Goal: Task Accomplishment & Management: Use online tool/utility

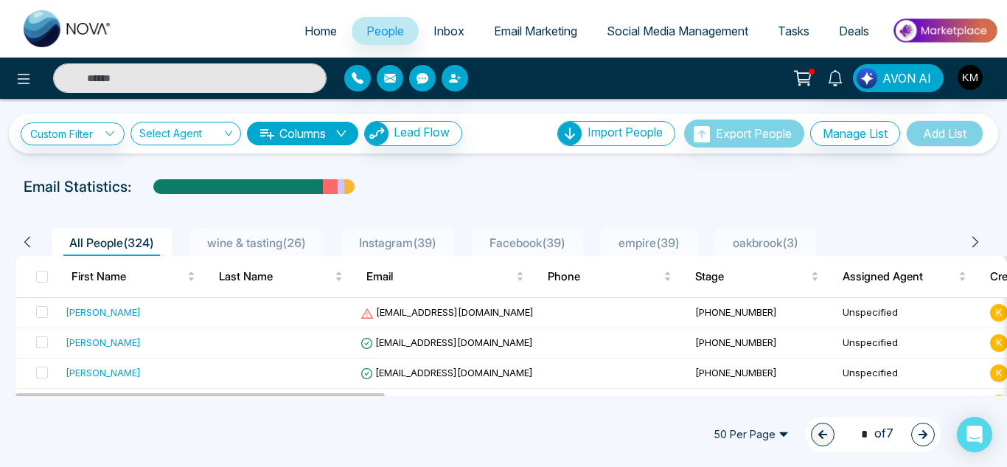
click at [553, 43] on link "Email Marketing" at bounding box center [535, 31] width 113 height 28
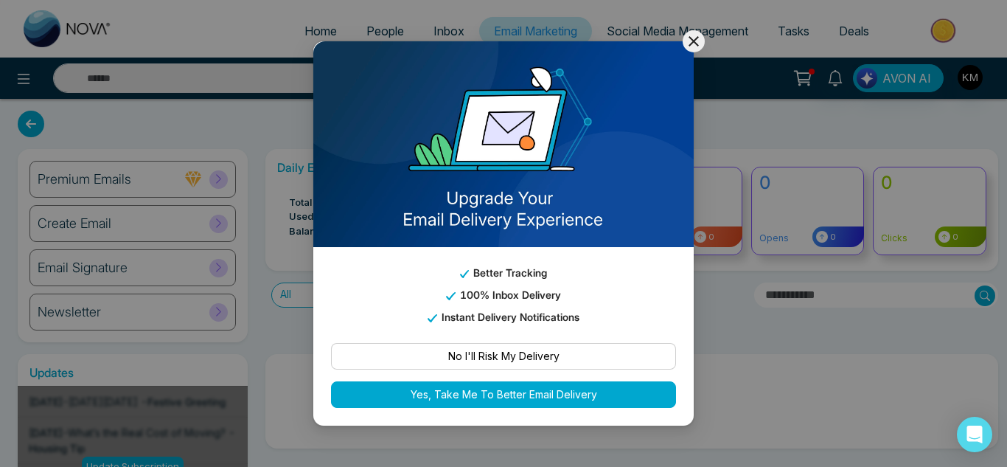
click at [692, 44] on icon at bounding box center [694, 41] width 18 height 18
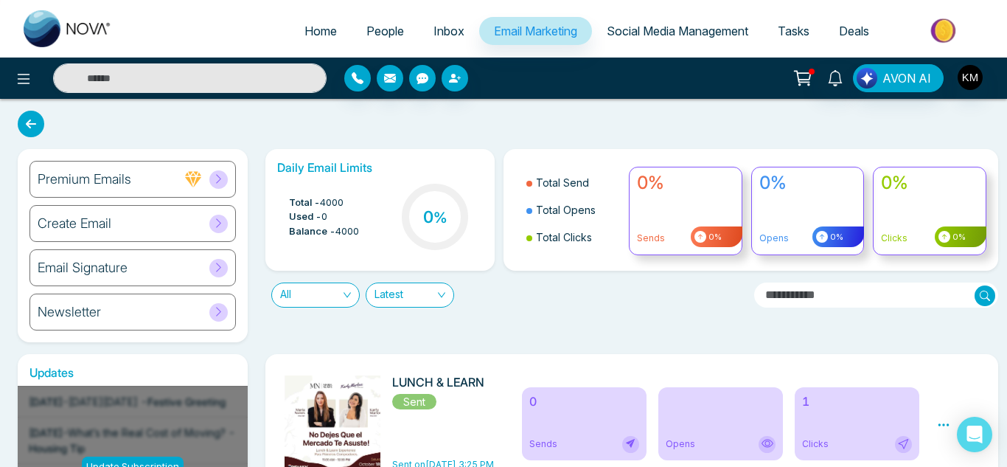
click at [161, 217] on div "Create Email" at bounding box center [132, 223] width 206 height 37
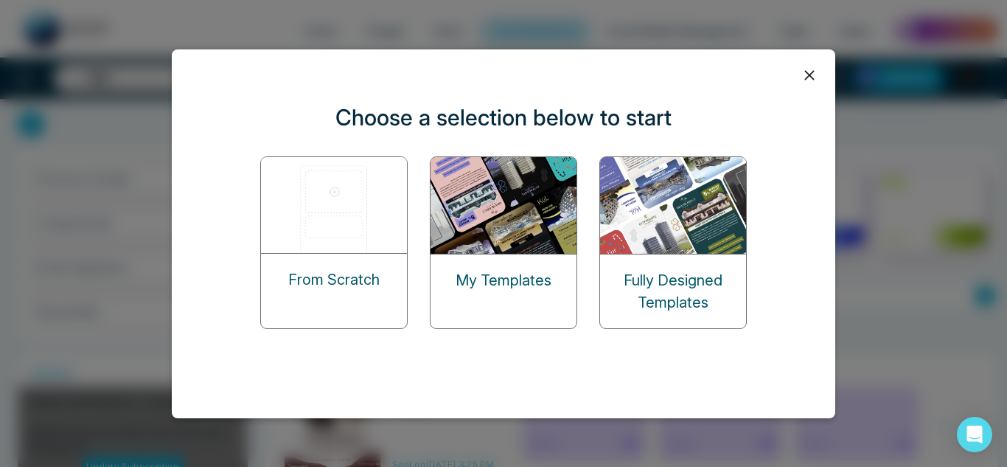
click at [368, 258] on div "From Scratch" at bounding box center [334, 280] width 146 height 52
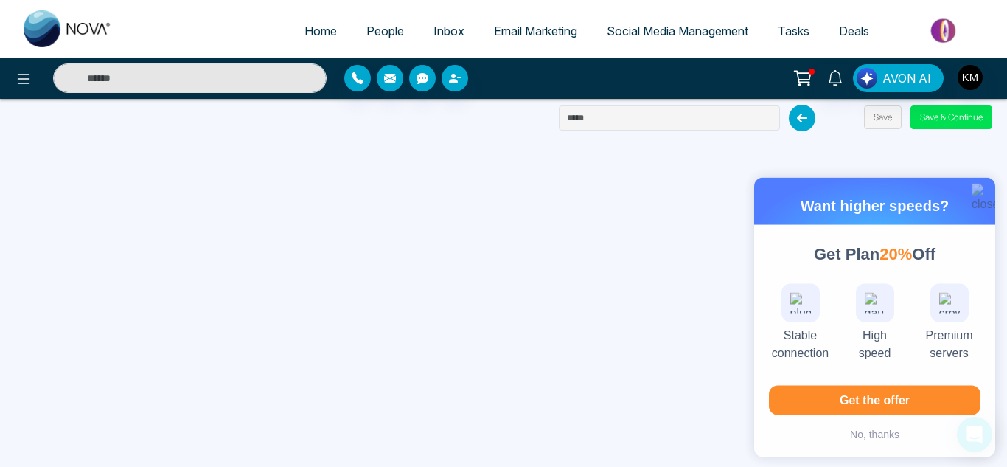
click at [978, 195] on button "button" at bounding box center [981, 190] width 18 height 18
